Goal: Check status: Check status

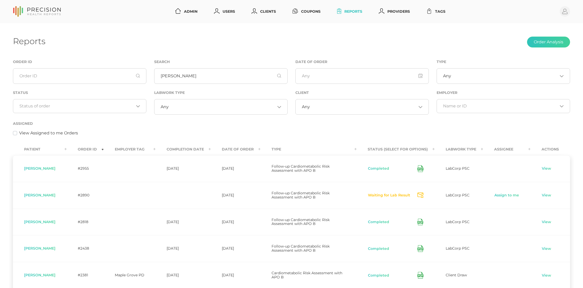
scroll to position [66, 0]
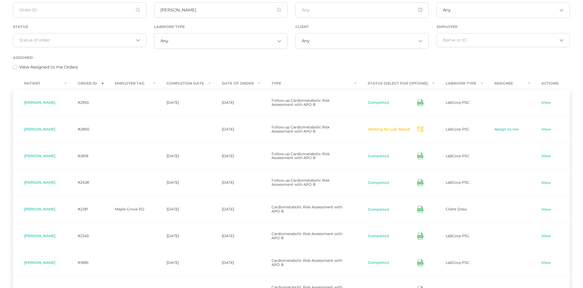
click at [170, 12] on input "keith" at bounding box center [220, 10] width 133 height 16
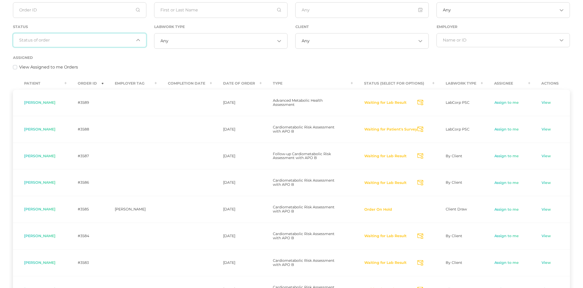
click at [54, 39] on input "Search for option" at bounding box center [76, 40] width 115 height 5
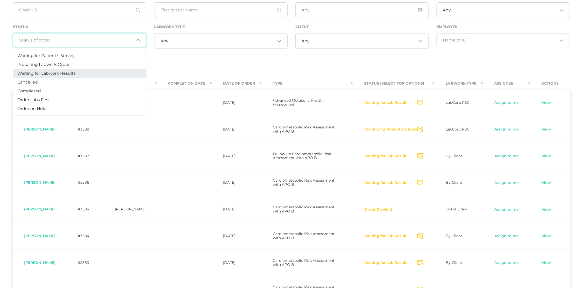
click at [55, 73] on span "Waiting for Labwork Results" at bounding box center [46, 73] width 58 height 5
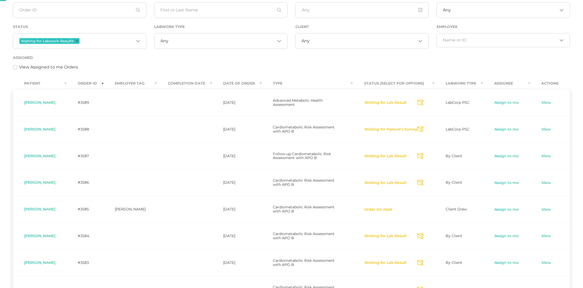
click at [179, 39] on input "Search for option" at bounding box center [222, 40] width 106 height 5
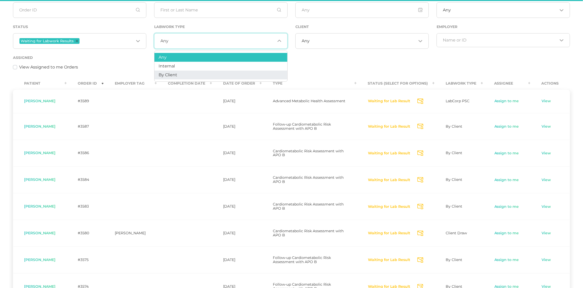
click at [173, 75] on span "By Client" at bounding box center [168, 74] width 19 height 5
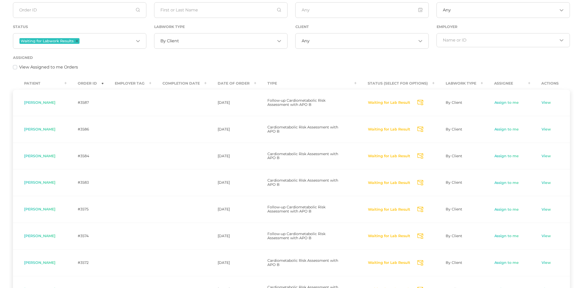
drag, startPoint x: 36, startPoint y: 208, endPoint x: 64, endPoint y: 208, distance: 28.2
click at [64, 208] on td "David Norsworthy" at bounding box center [40, 209] width 54 height 27
copy span "Norsworthy"
click at [41, 208] on span "David Norsworthy" at bounding box center [39, 208] width 31 height 5
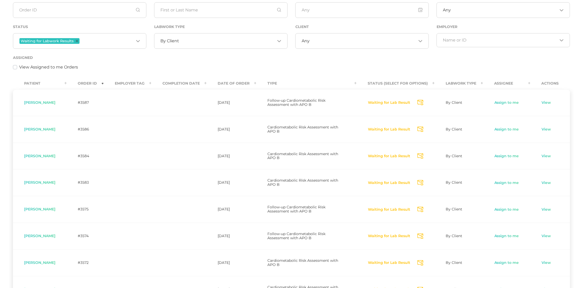
click at [546, 208] on link "View" at bounding box center [546, 209] width 10 height 5
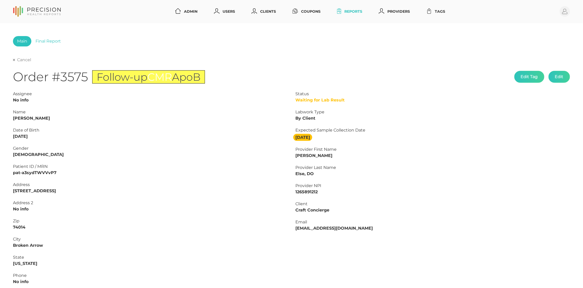
click at [21, 59] on link "Cancel" at bounding box center [22, 59] width 18 height 5
